Goal: Information Seeking & Learning: Learn about a topic

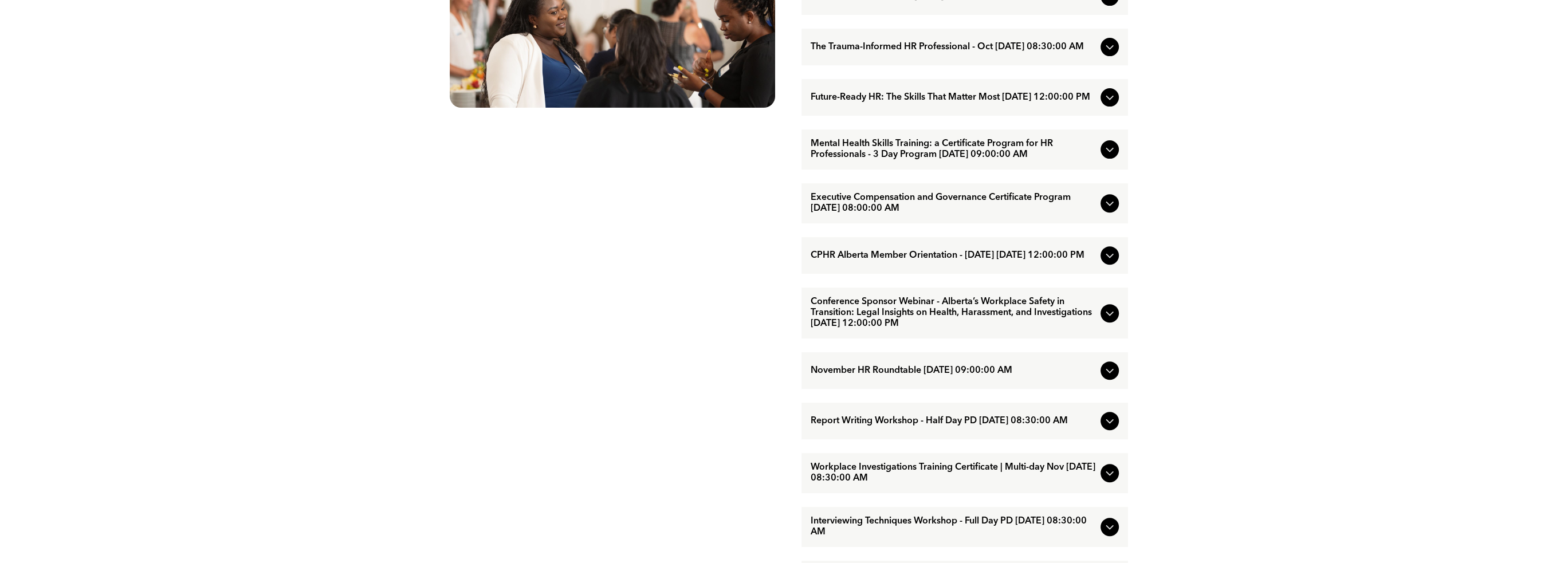
scroll to position [802, 0]
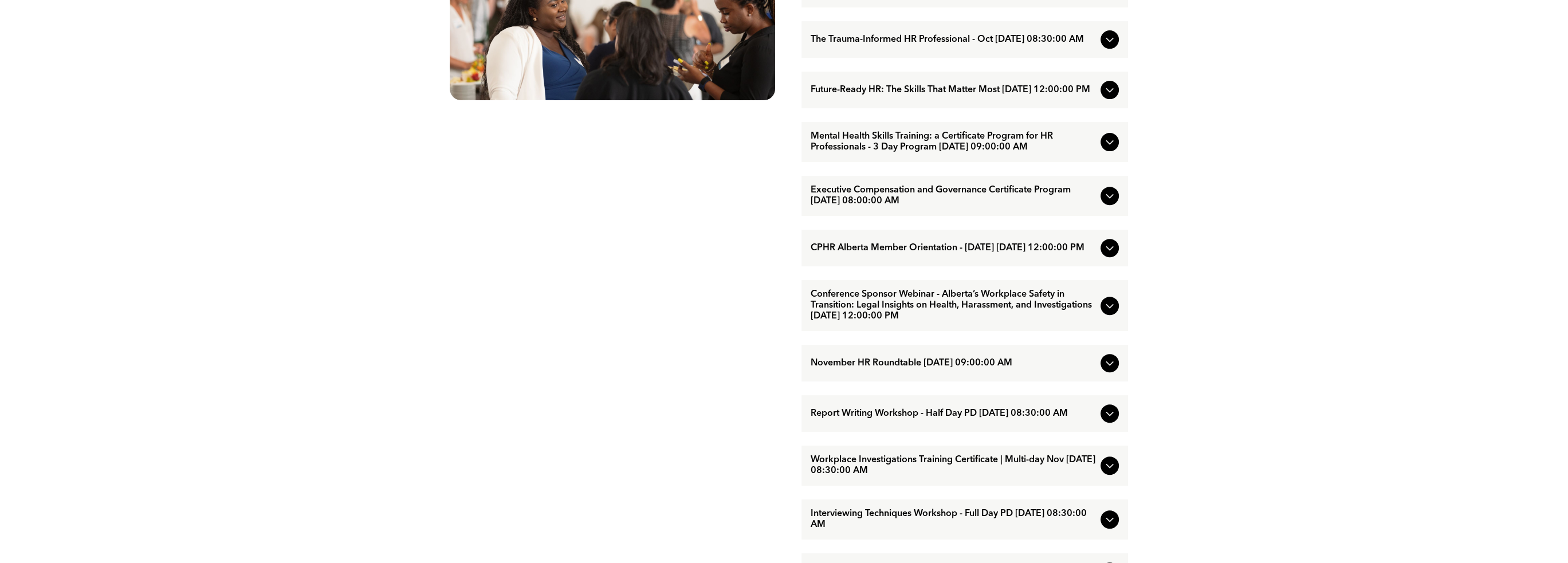
click at [1111, 313] on icon at bounding box center [1109, 305] width 14 height 14
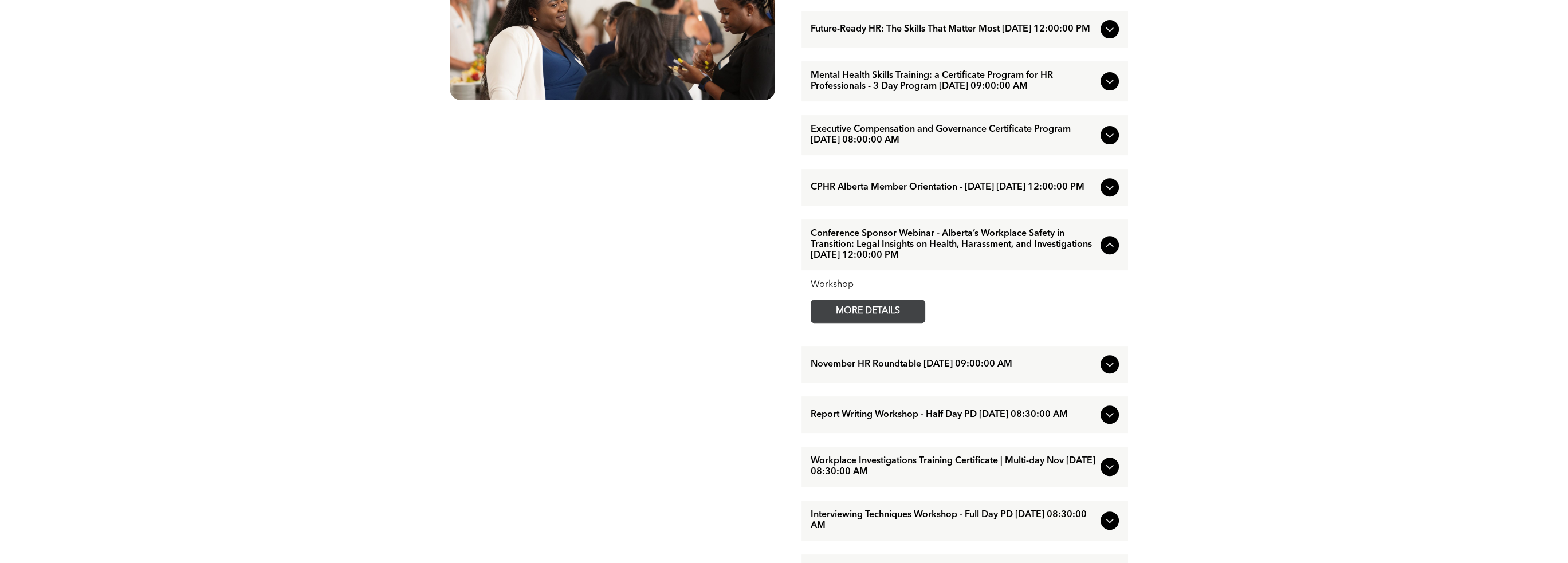
click at [882, 322] on span "MORE DETAILS" at bounding box center [867, 311] width 91 height 22
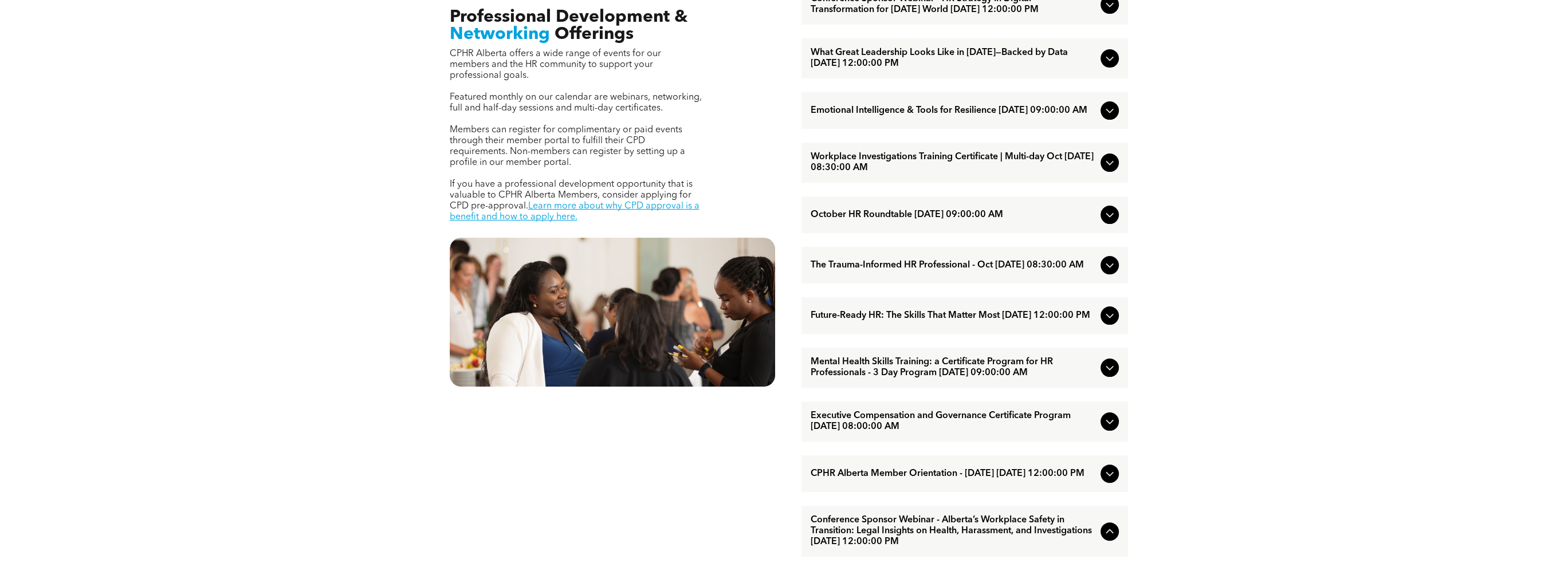
scroll to position [458, 0]
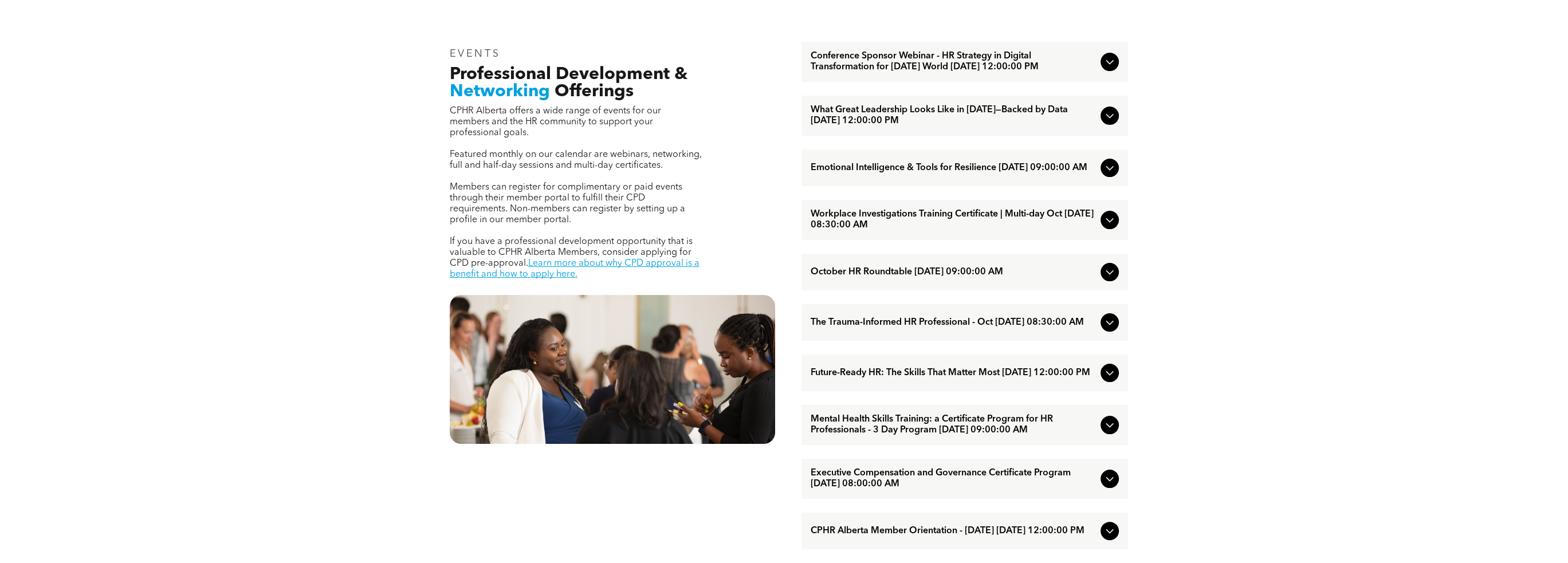
click at [1110, 175] on icon at bounding box center [1109, 168] width 14 height 14
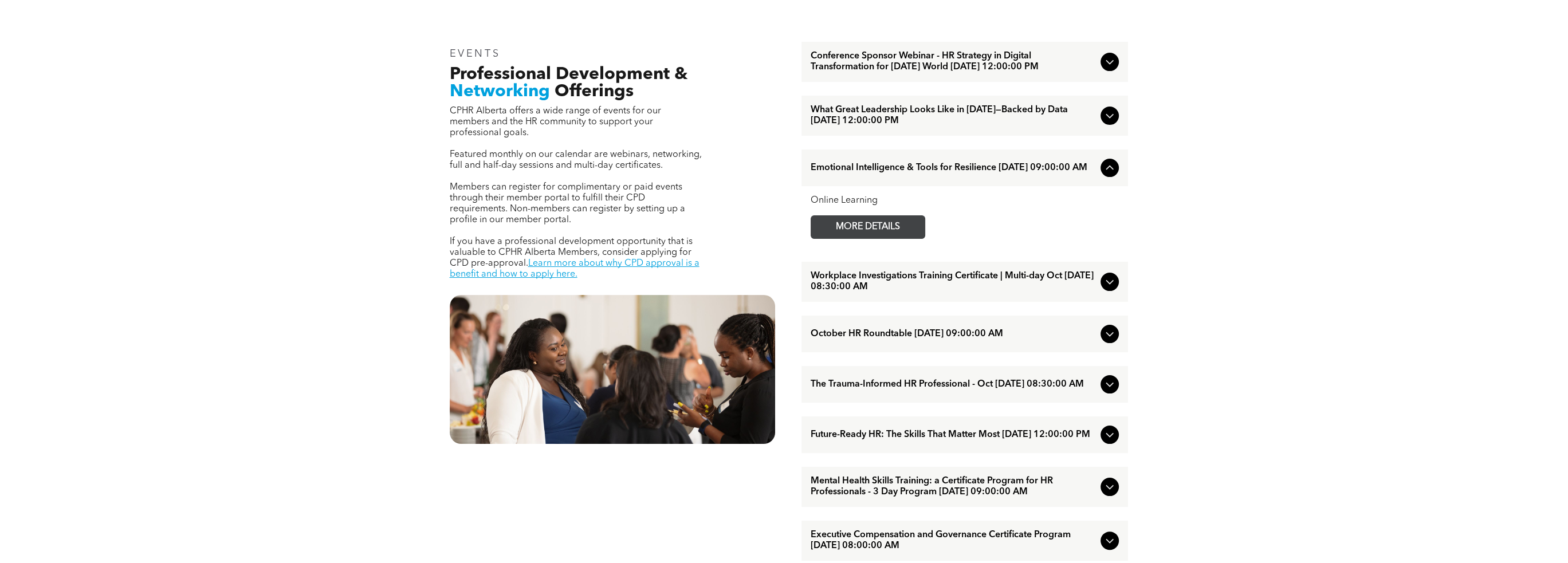
click at [854, 238] on span "MORE DETAILS" at bounding box center [867, 227] width 91 height 22
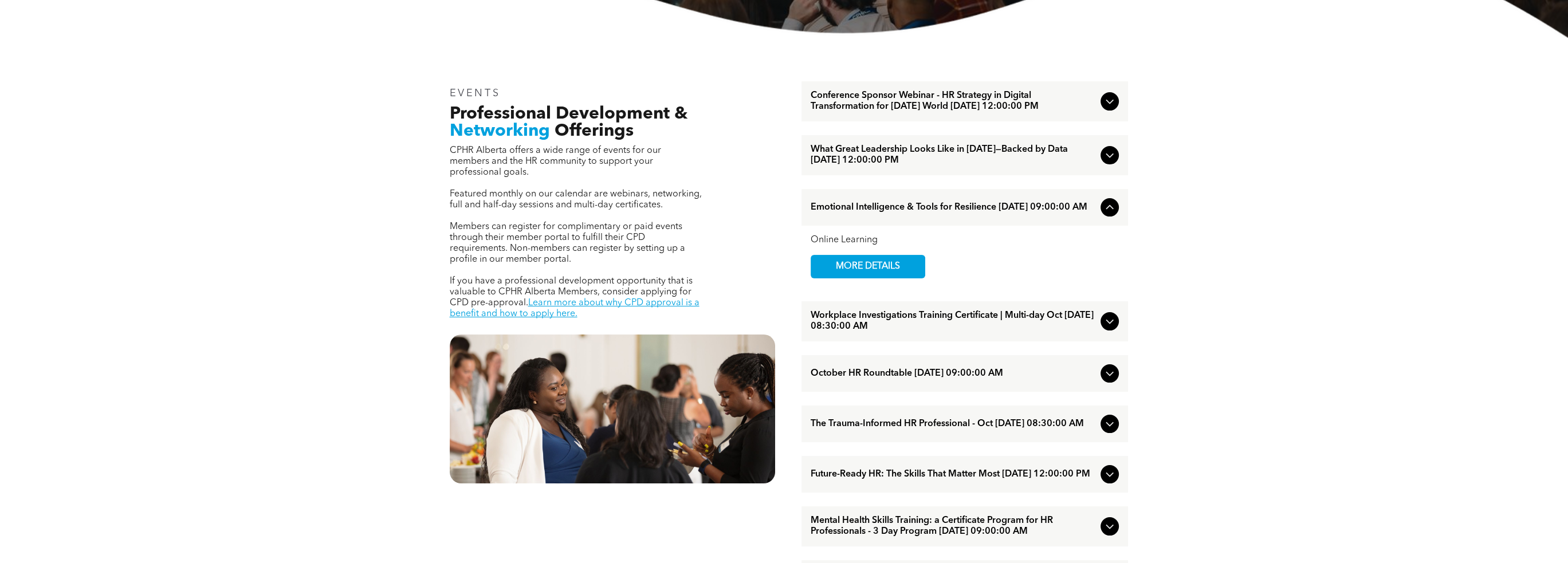
scroll to position [400, 0]
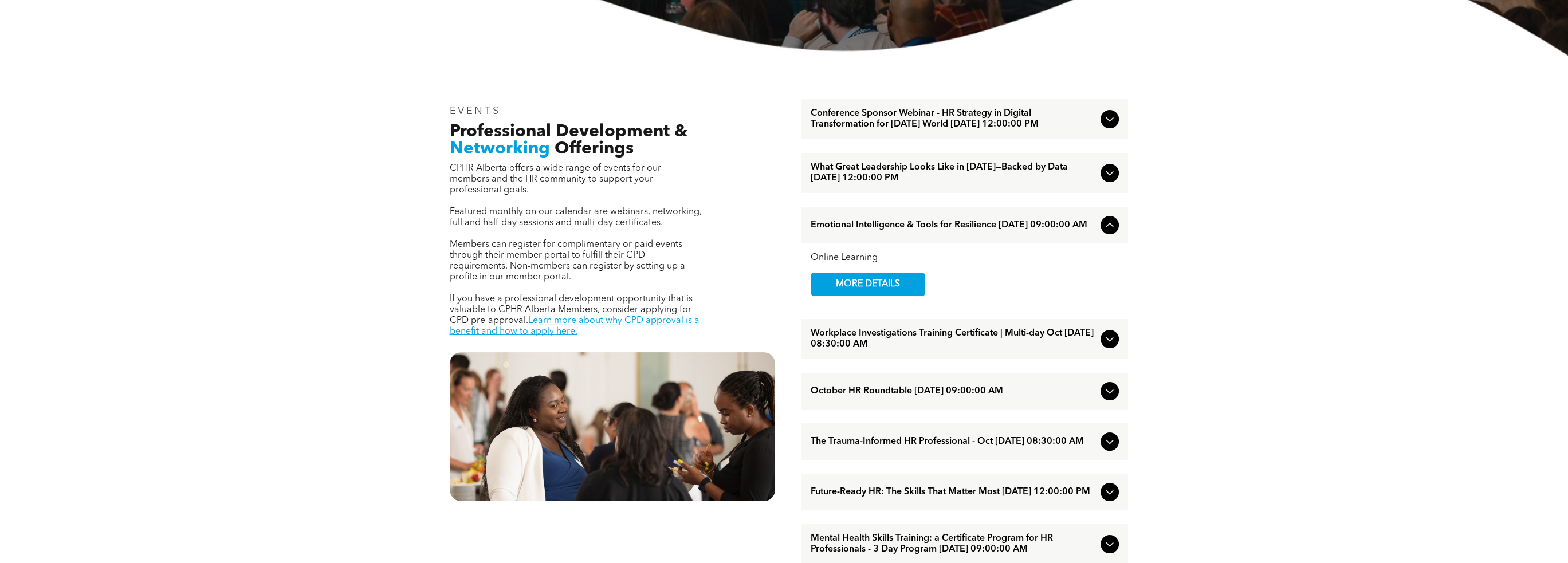
click at [1111, 180] on icon at bounding box center [1109, 173] width 14 height 14
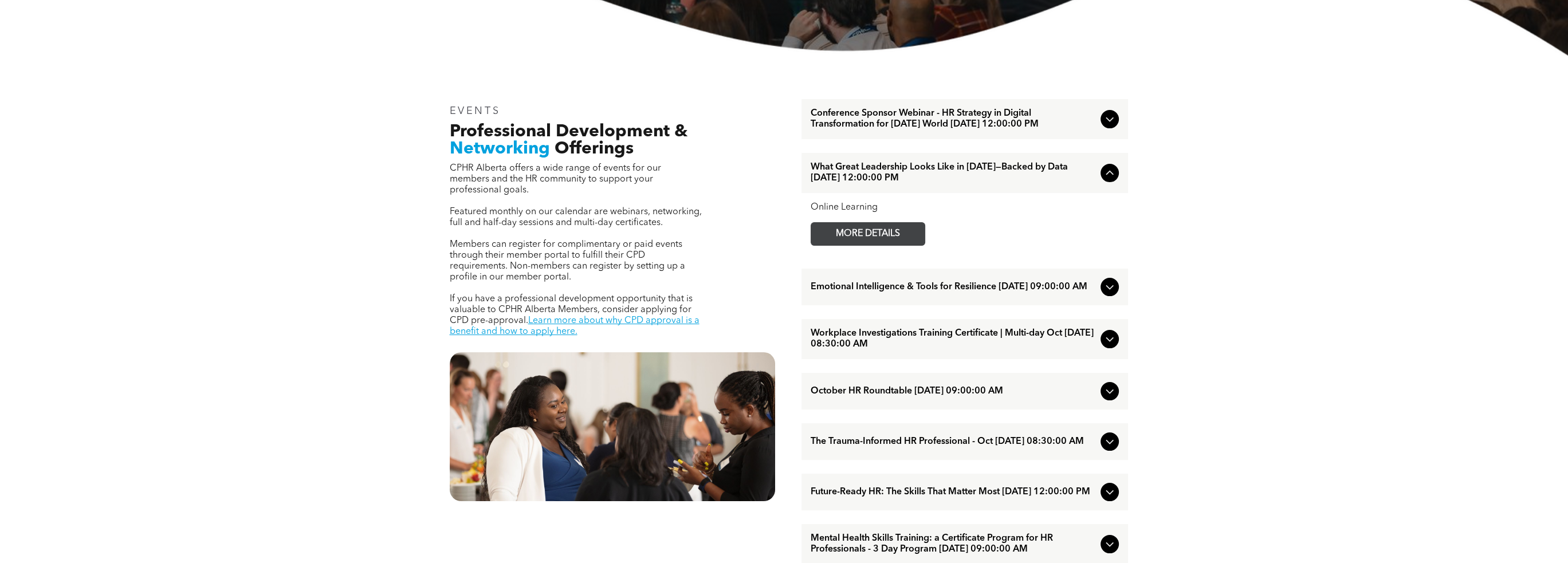
click at [907, 245] on span "MORE DETAILS" at bounding box center [867, 234] width 91 height 22
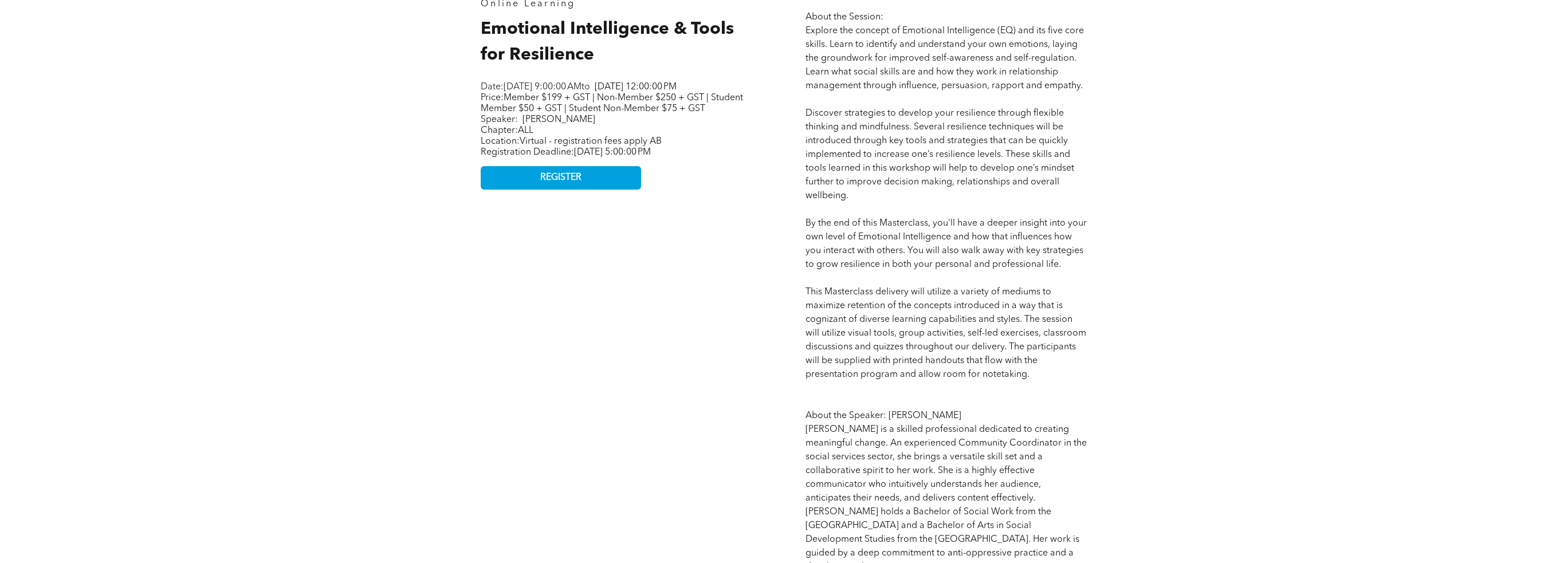
scroll to position [744, 0]
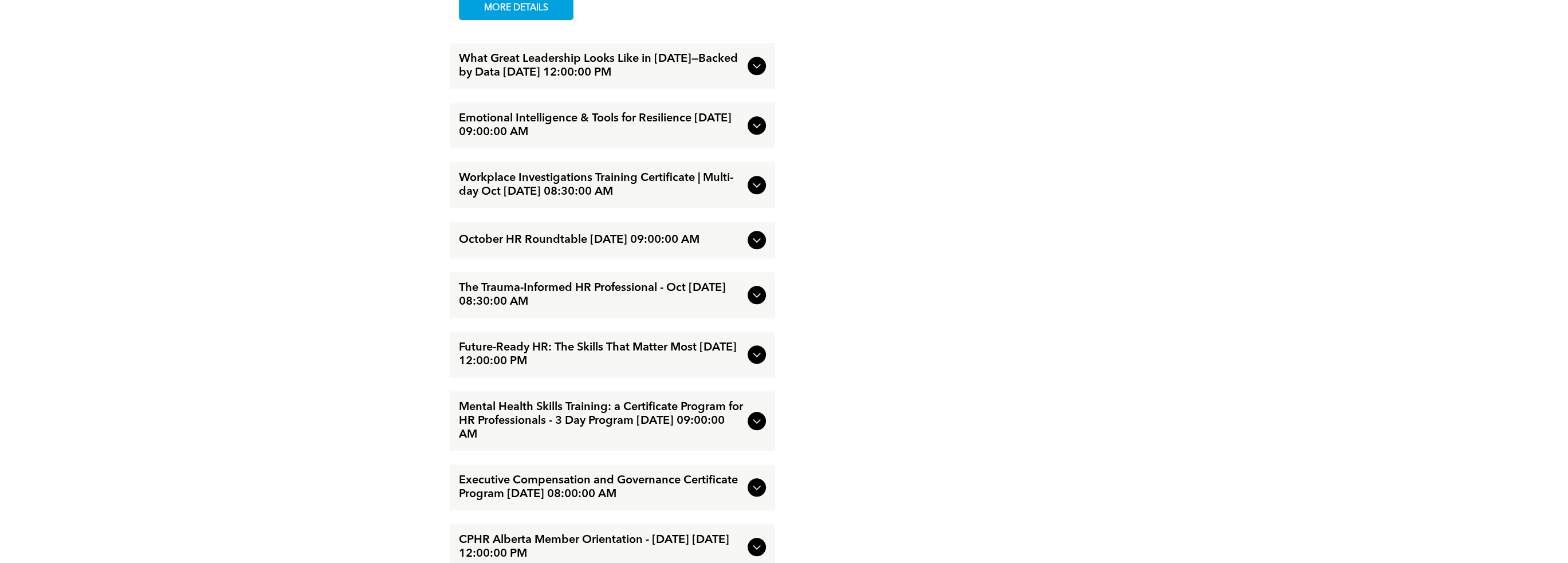
scroll to position [1603, 0]
